Goal: Communication & Community: Answer question/provide support

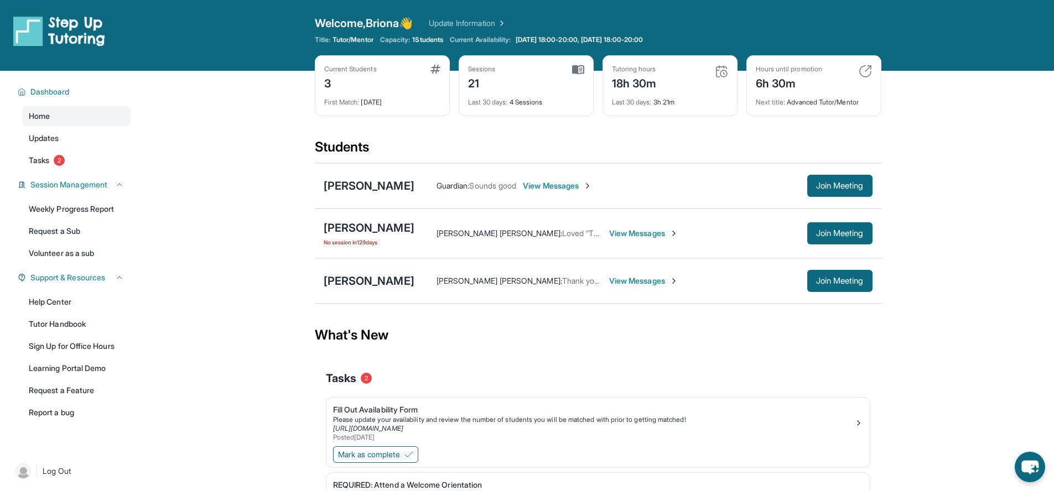
click at [358, 287] on div "[PERSON_NAME]" at bounding box center [369, 280] width 91 height 15
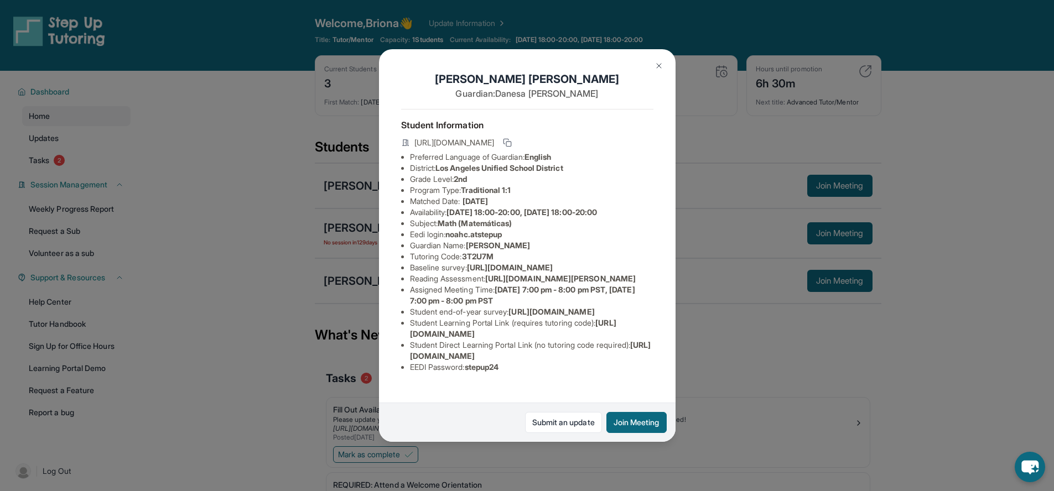
click at [658, 67] on img at bounding box center [658, 65] width 9 height 9
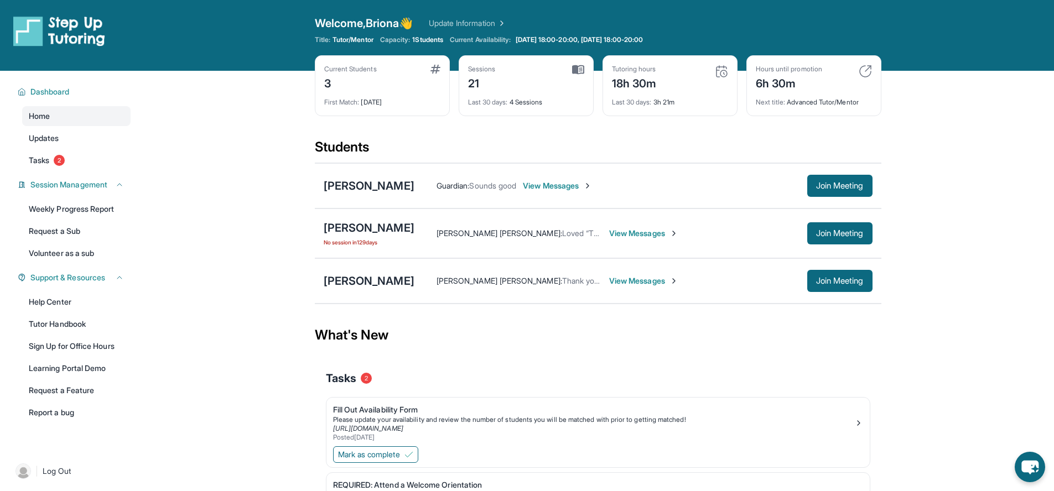
click at [632, 282] on span "View Messages" at bounding box center [643, 280] width 69 height 11
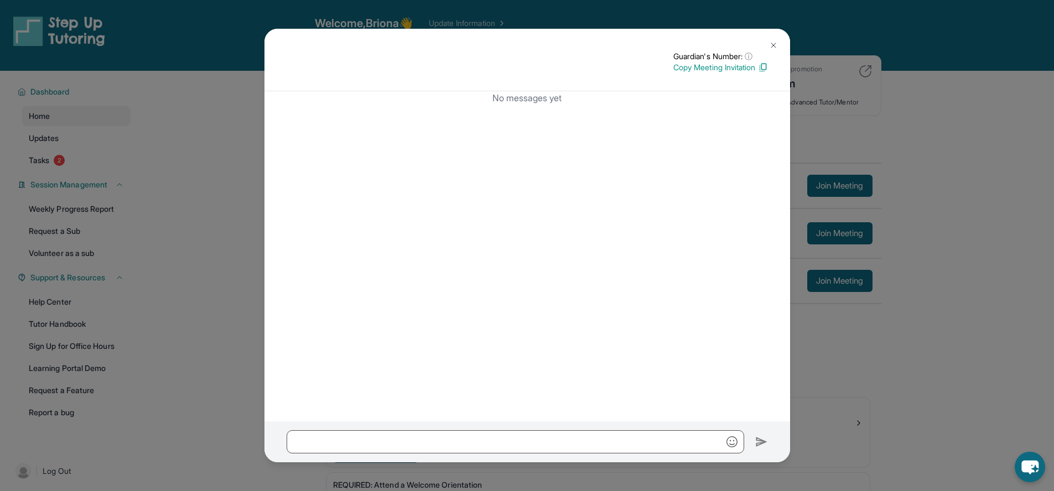
click at [774, 42] on img at bounding box center [773, 45] width 9 height 9
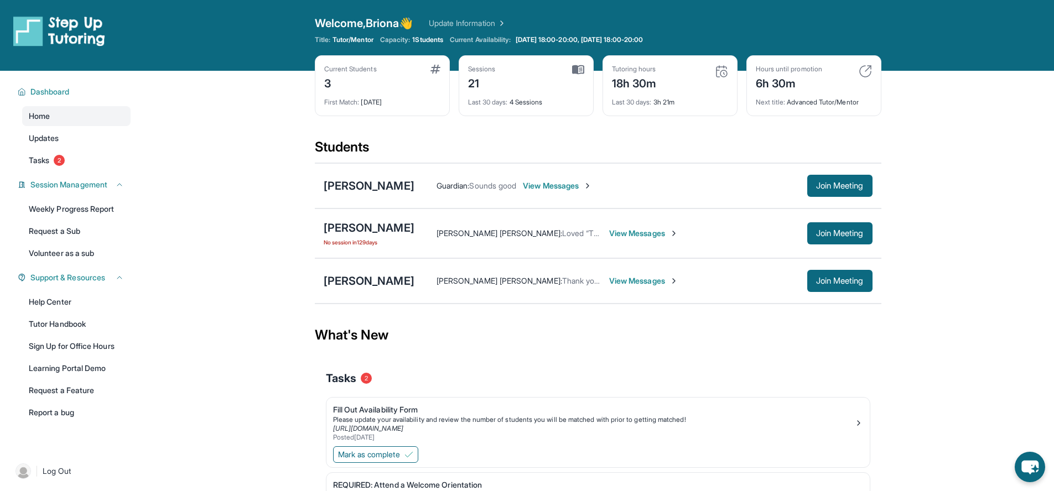
click at [500, 286] on div "[PERSON_NAME] [PERSON_NAME] : Thank you for letting me know" at bounding box center [519, 280] width 166 height 11
click at [609, 281] on span "View Messages" at bounding box center [643, 280] width 69 height 11
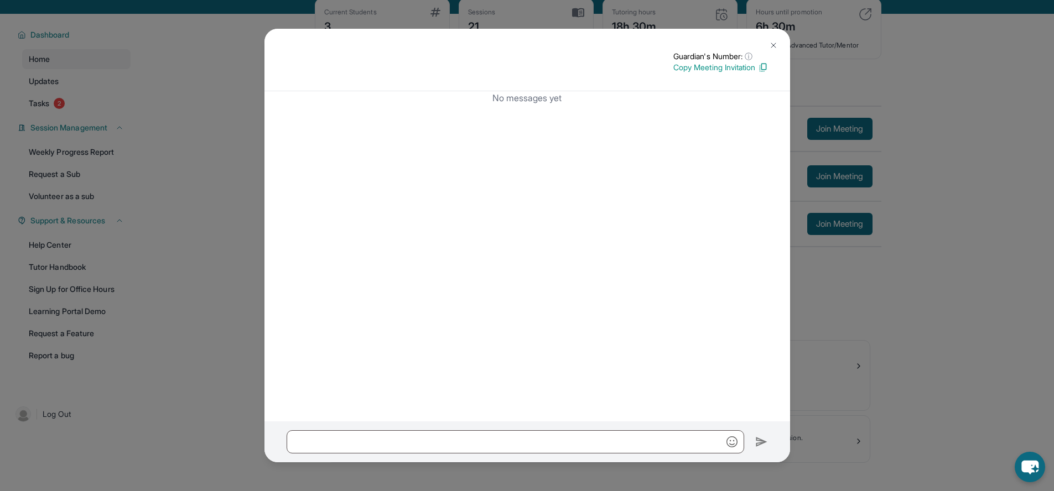
scroll to position [71, 0]
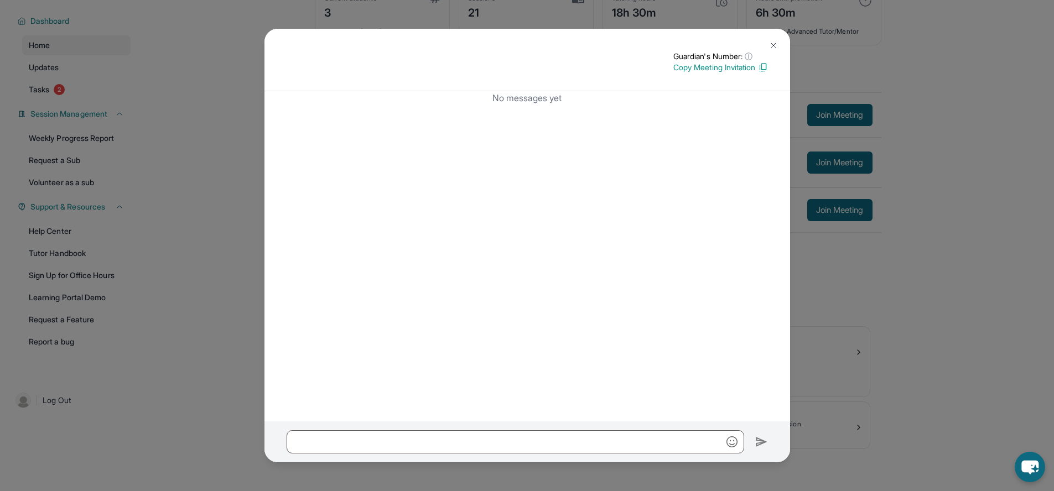
click at [828, 311] on div "Guardian's Number: ⓘ This isn't the guardian's real number — it's a private for…" at bounding box center [527, 245] width 1054 height 491
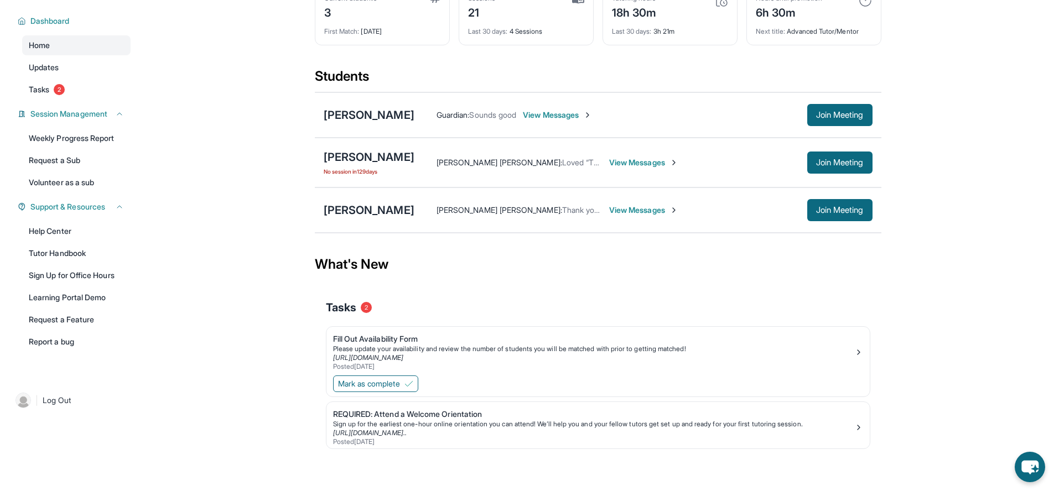
click at [654, 167] on span "View Messages" at bounding box center [643, 162] width 69 height 11
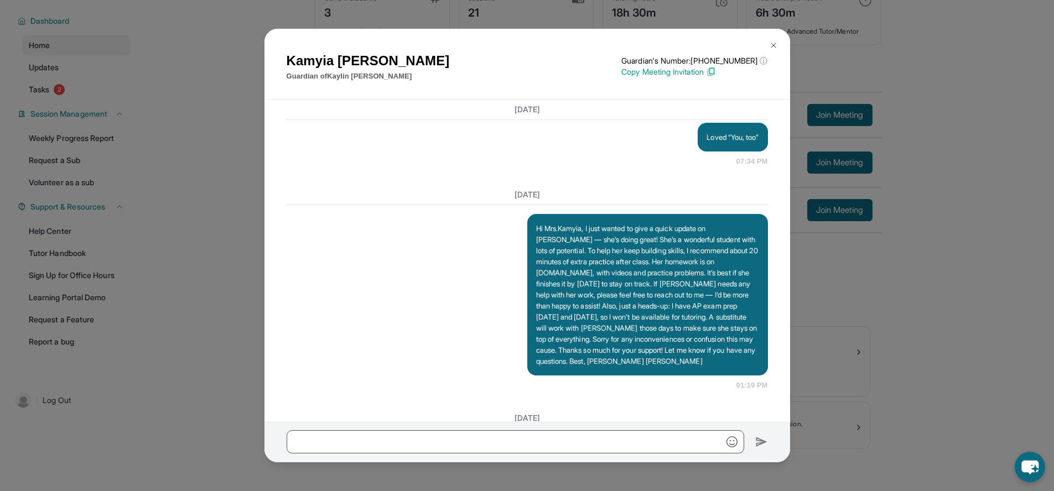
scroll to position [7477, 0]
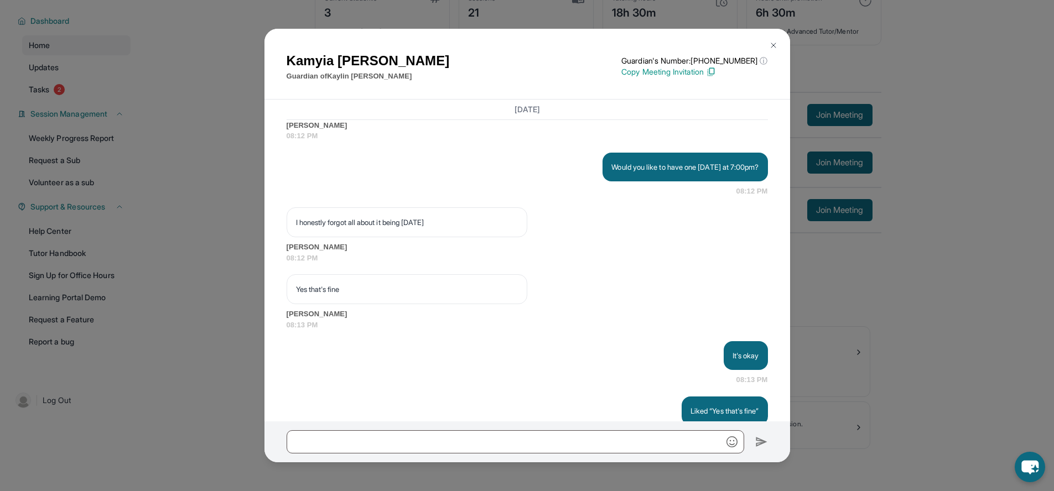
click at [818, 310] on div "[PERSON_NAME] Guardian of [PERSON_NAME] Guardian's Number: [PHONE_NUMBER] ⓘ Thi…" at bounding box center [527, 245] width 1054 height 491
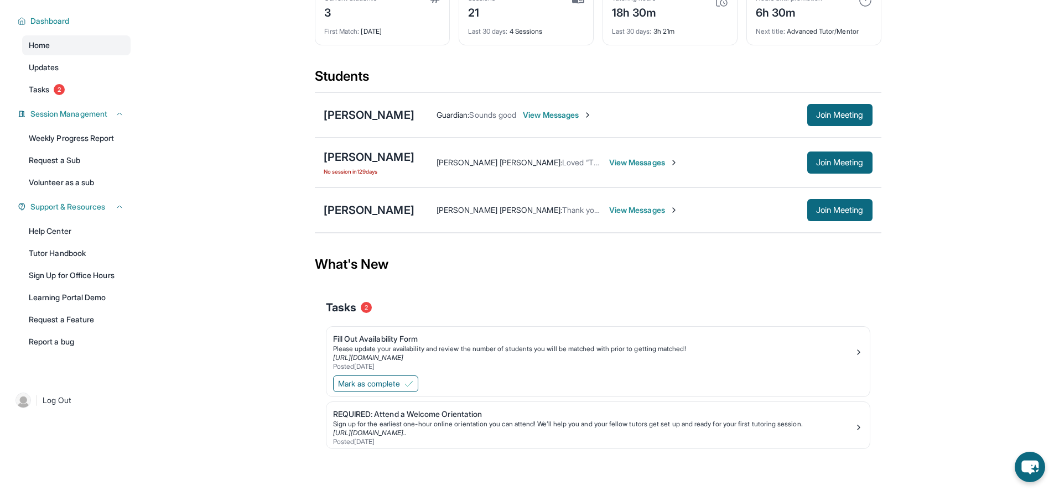
click at [539, 118] on span "View Messages" at bounding box center [557, 115] width 69 height 11
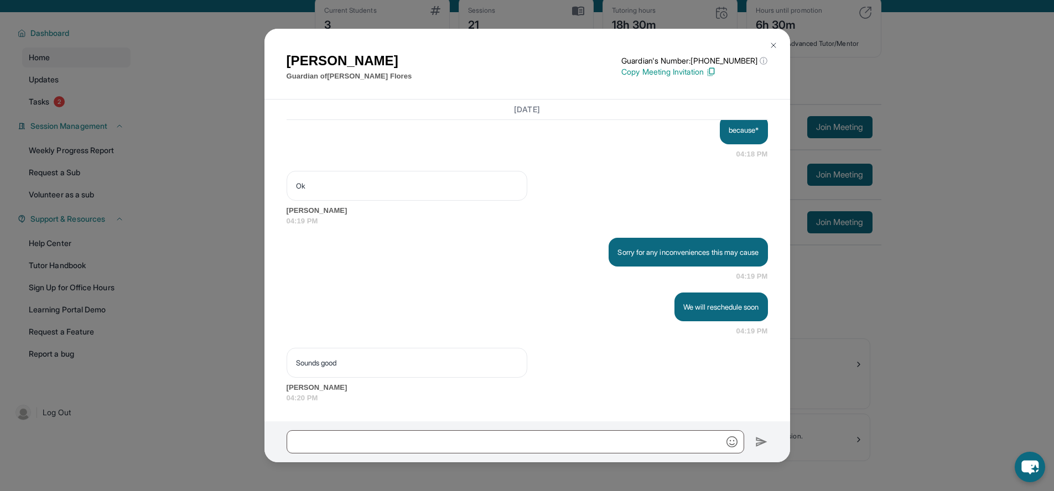
scroll to position [13402, 0]
click at [821, 334] on div "[PERSON_NAME] Guardian of [PERSON_NAME] Guardian's Number: [PHONE_NUMBER] ⓘ Thi…" at bounding box center [527, 245] width 1054 height 491
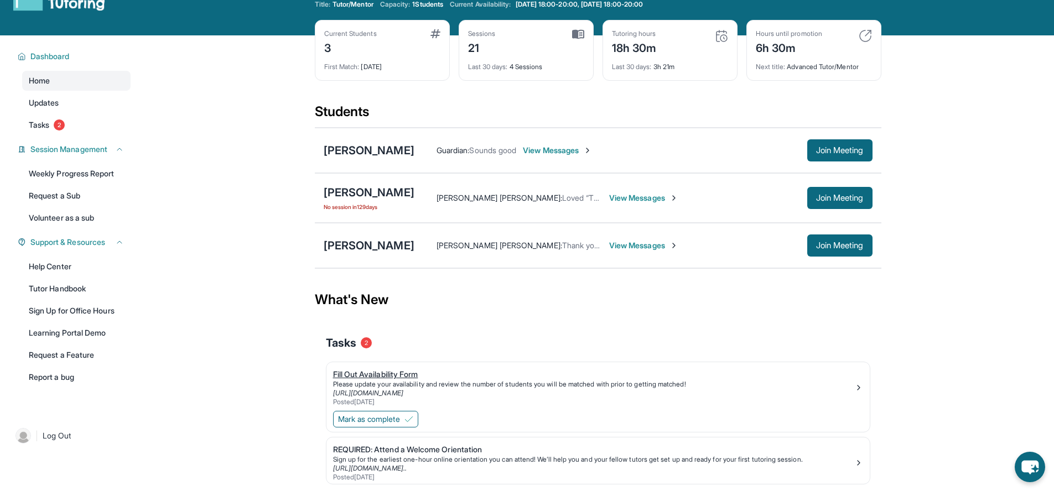
scroll to position [71, 0]
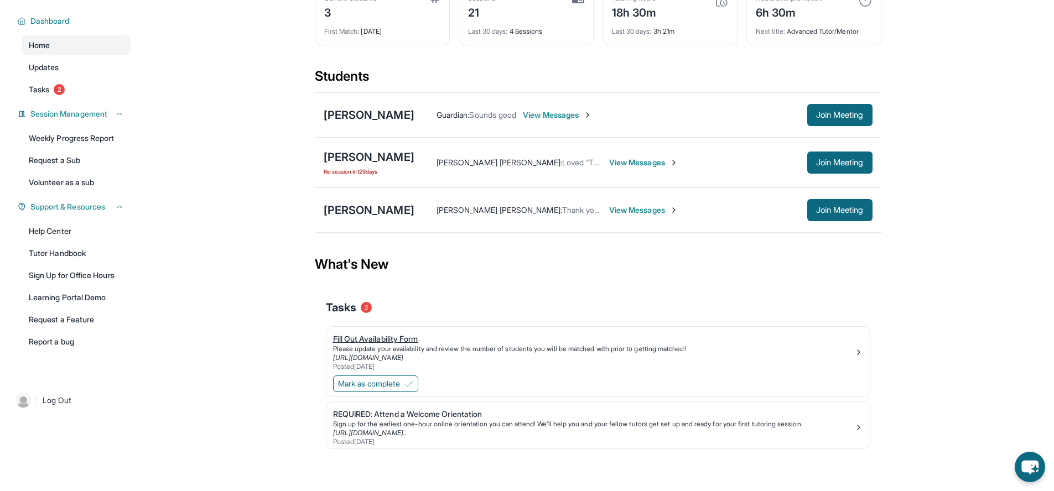
click at [397, 334] on div "Fill Out Availability Form" at bounding box center [593, 339] width 521 height 11
